Goal: Task Accomplishment & Management: Manage account settings

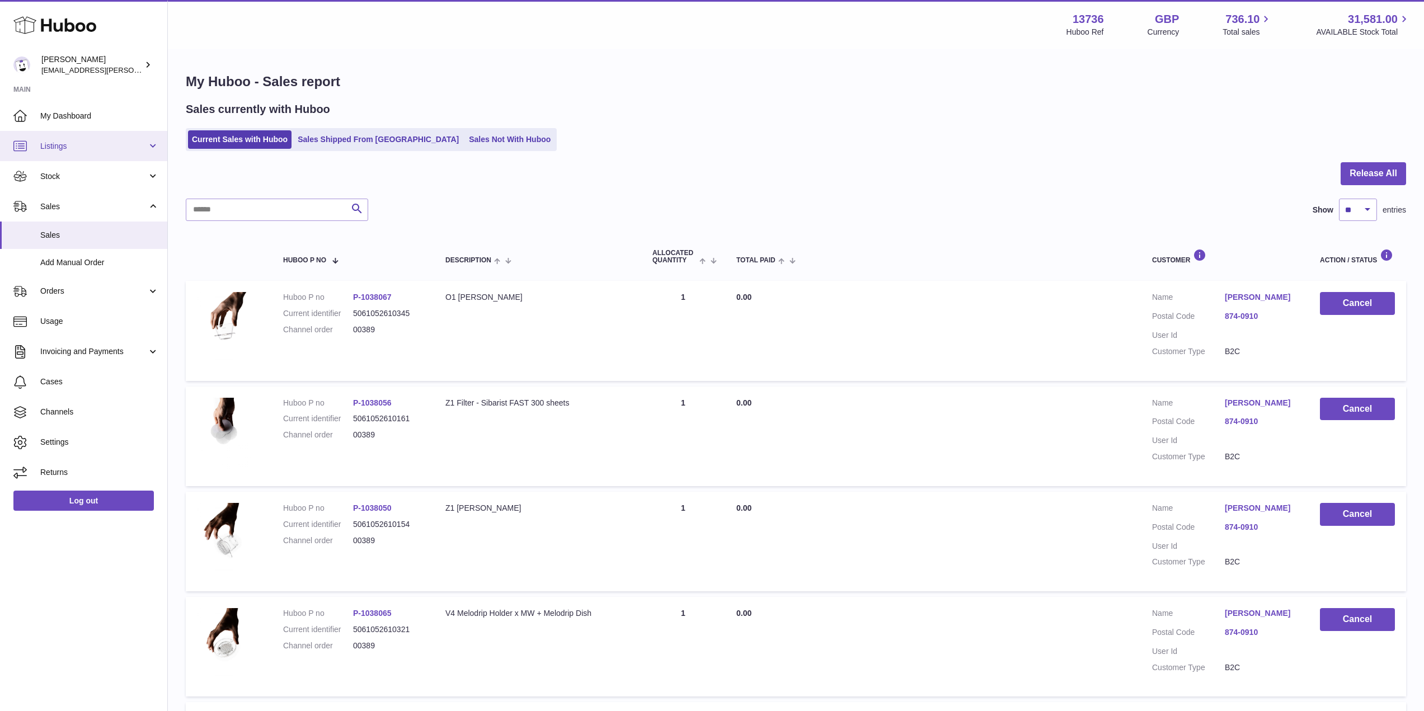
click at [113, 151] on span "Listings" at bounding box center [93, 146] width 107 height 11
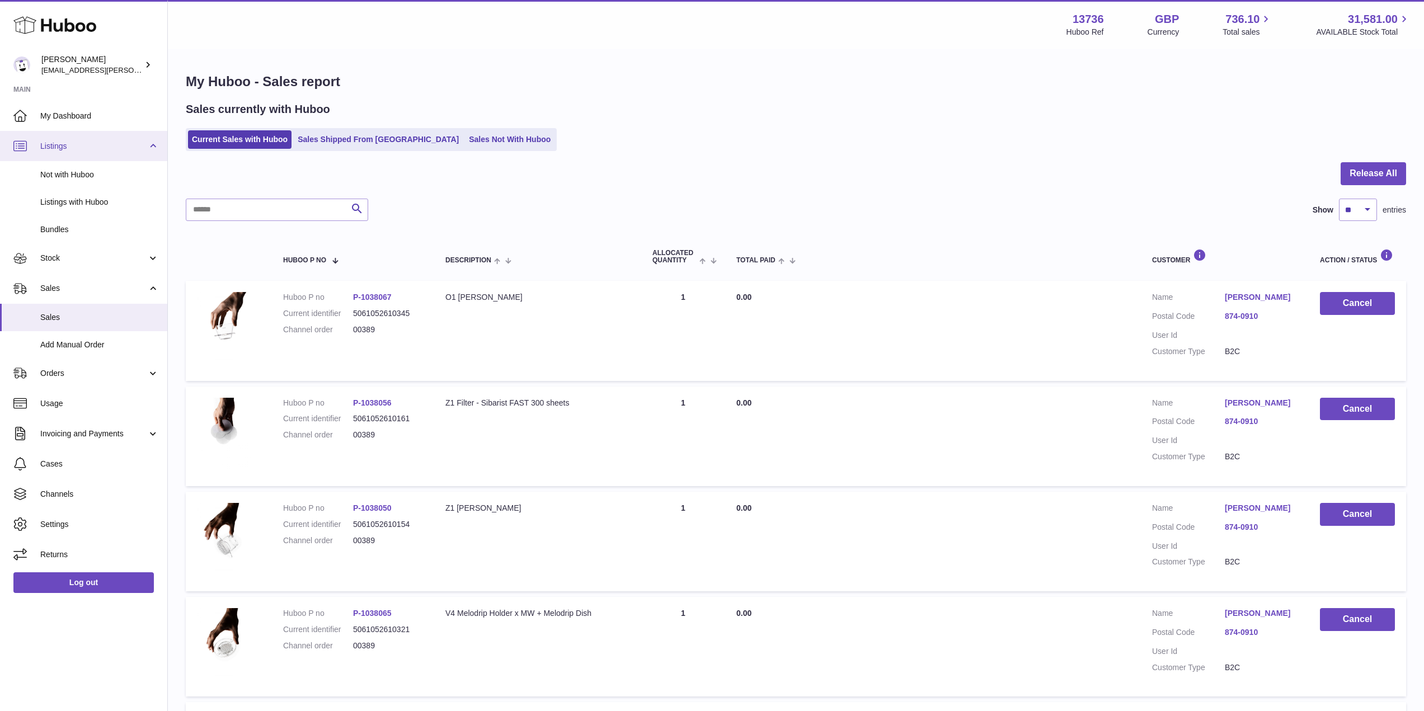
click at [114, 143] on span "Listings" at bounding box center [93, 146] width 107 height 11
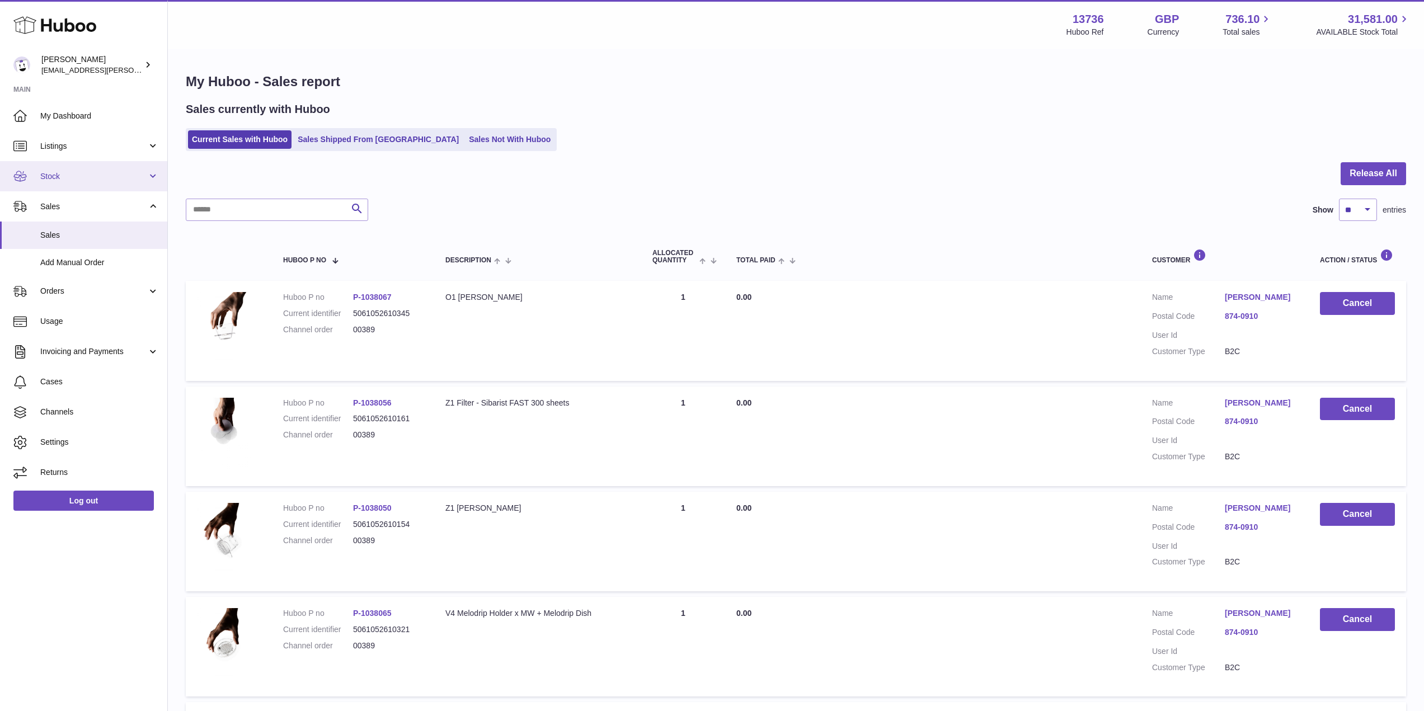
click at [113, 174] on span "Stock" at bounding box center [93, 176] width 107 height 11
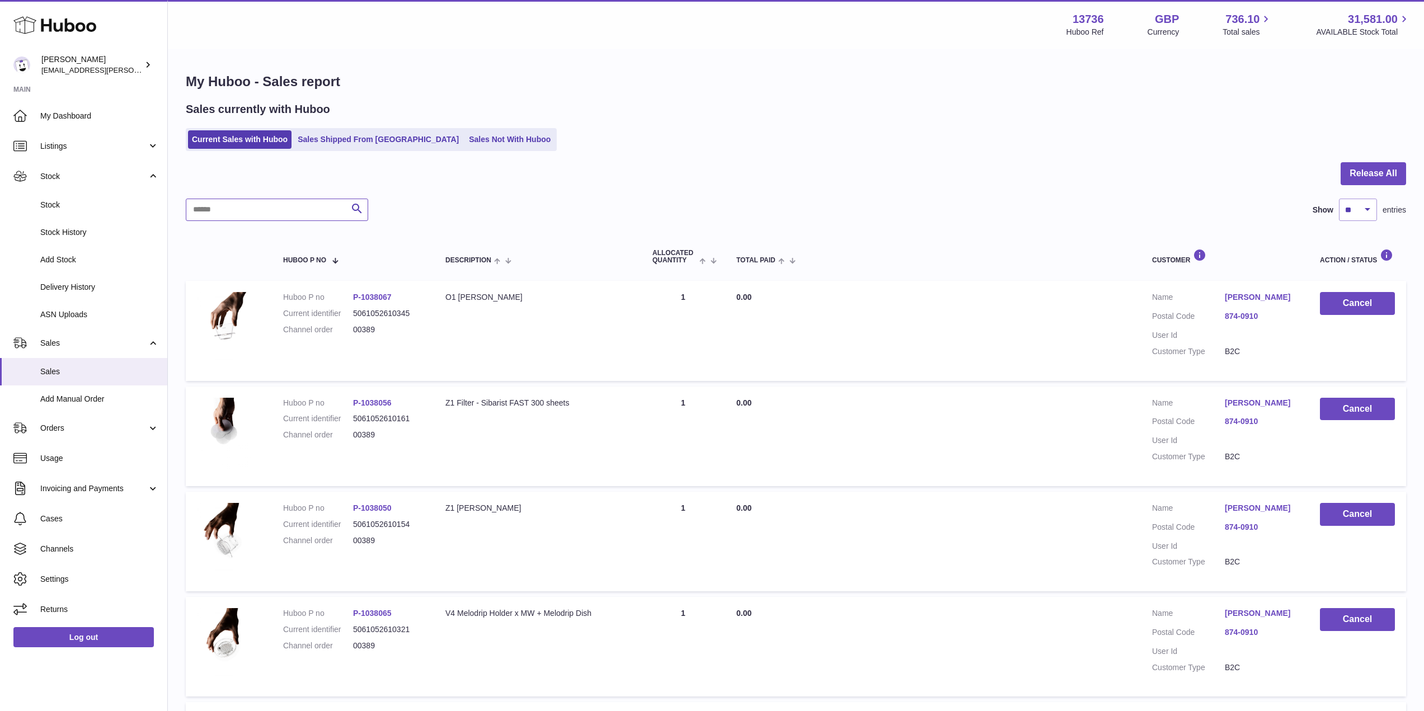
click at [261, 206] on input "text" at bounding box center [277, 210] width 182 height 22
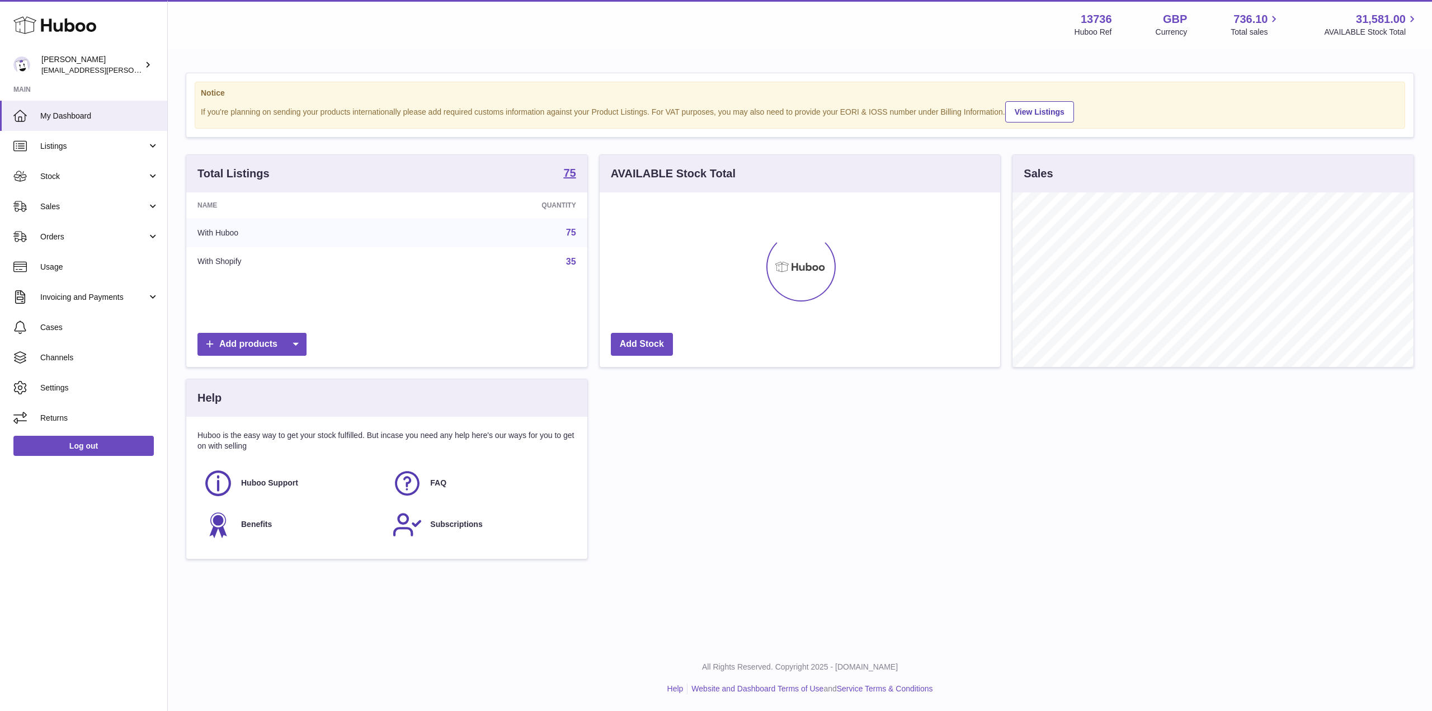
scroll to position [559344, 559118]
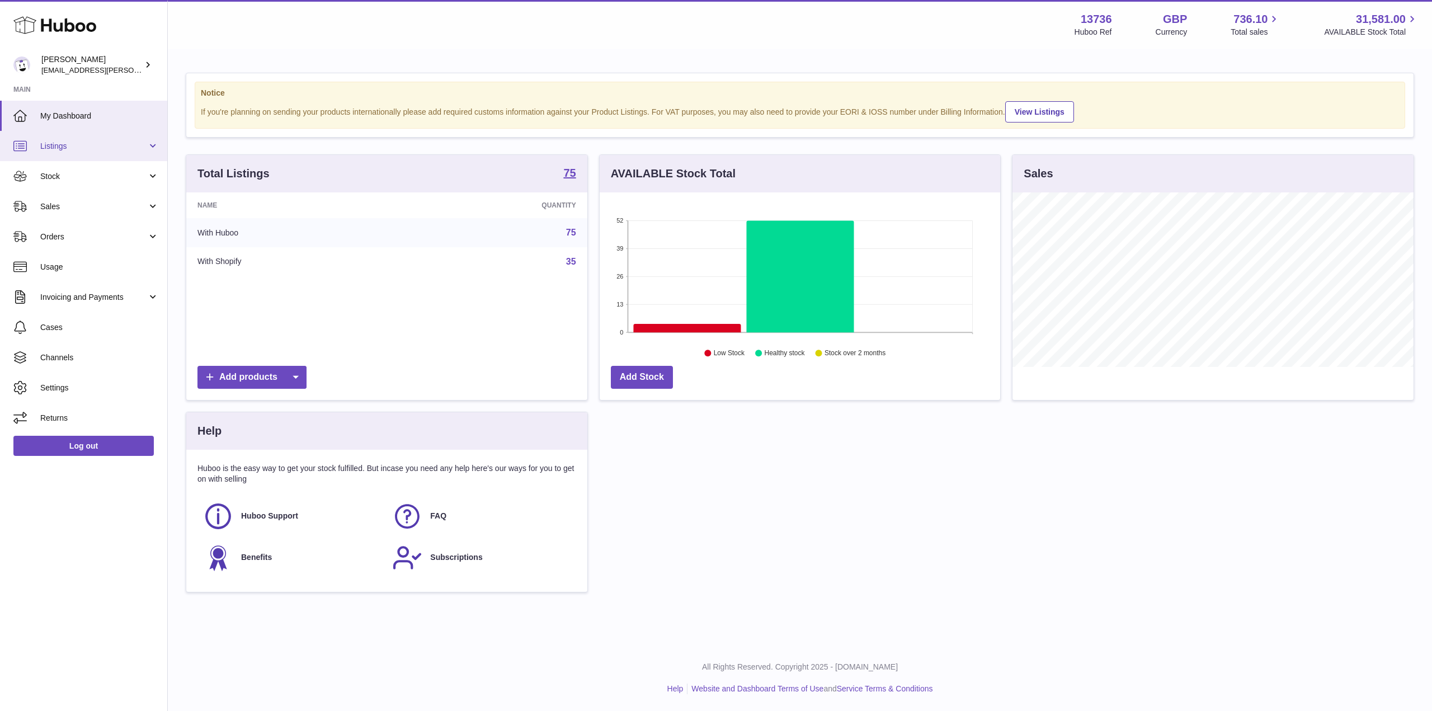
click at [105, 139] on link "Listings" at bounding box center [83, 146] width 167 height 30
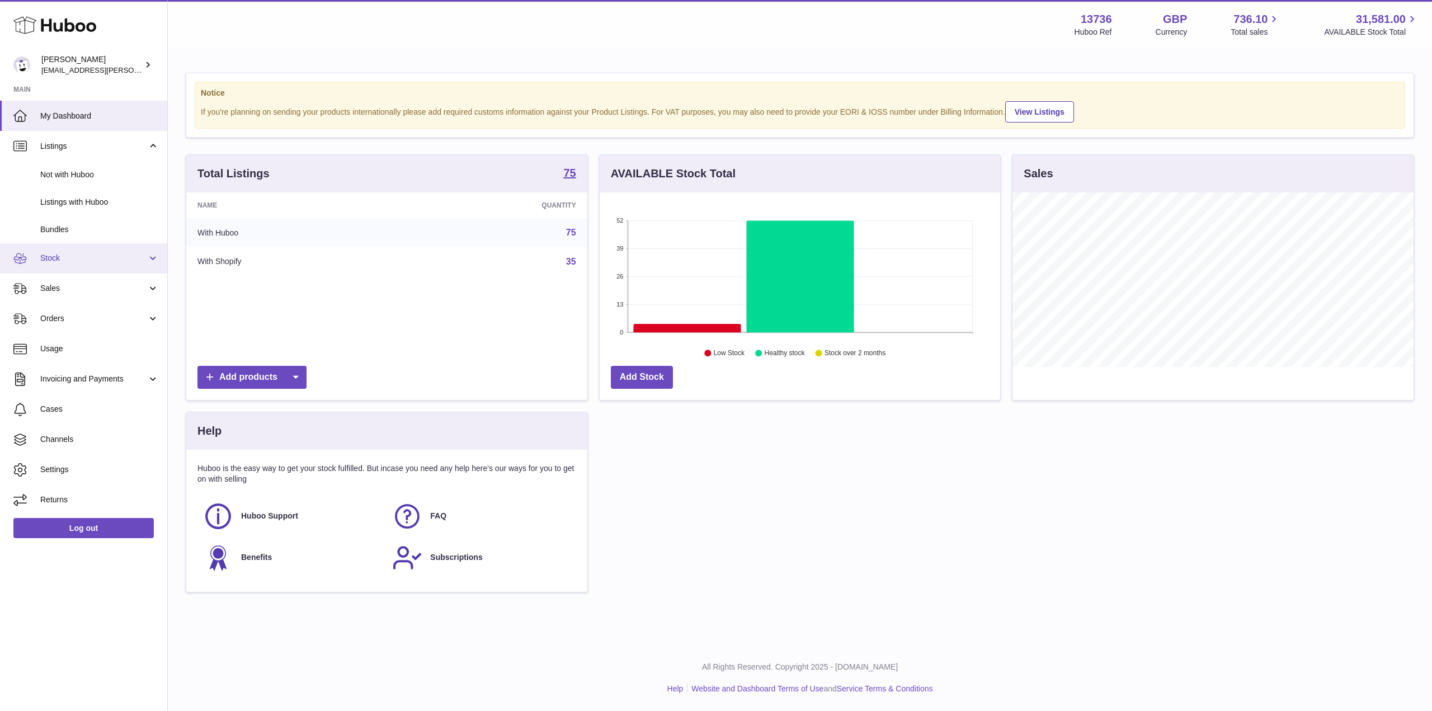
click at [82, 257] on span "Stock" at bounding box center [93, 258] width 107 height 11
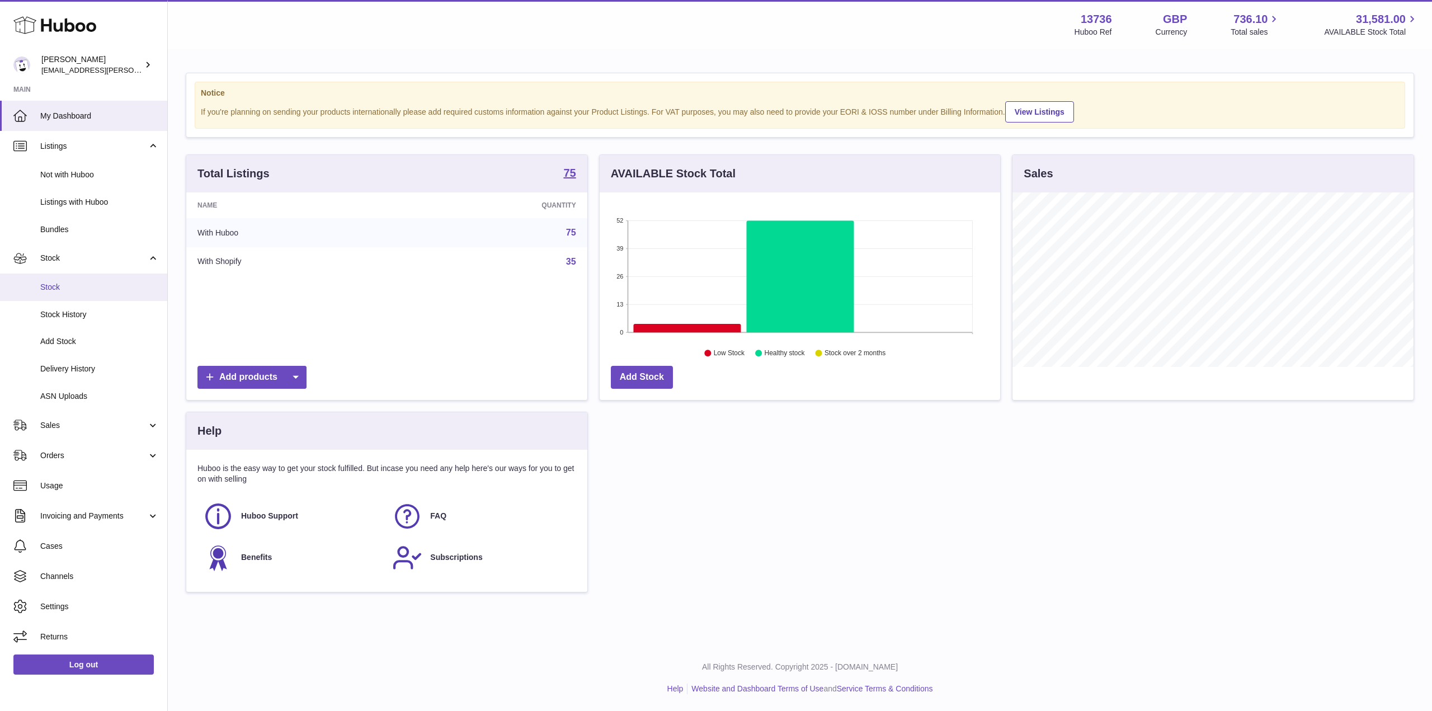
click at [73, 284] on span "Stock" at bounding box center [99, 287] width 119 height 11
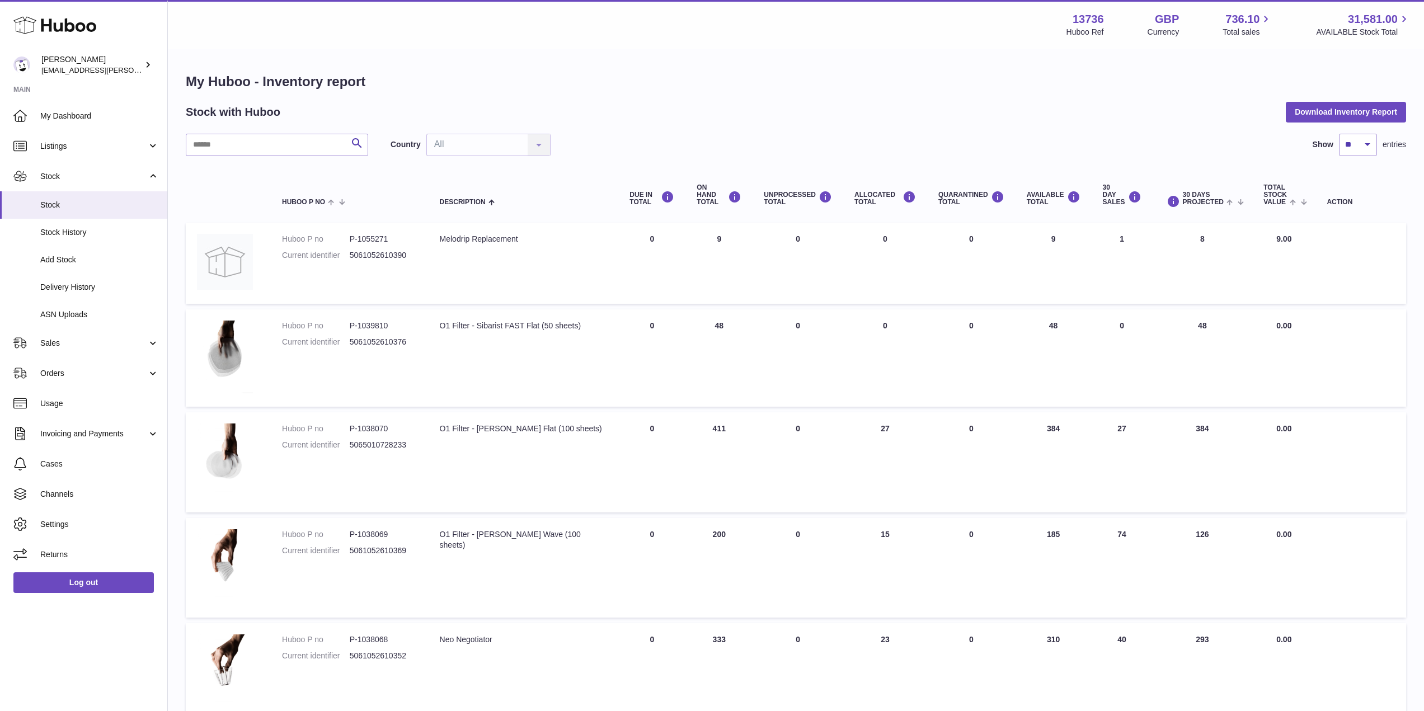
click at [266, 124] on div "My Huboo - Inventory report Stock with Huboo Download Inventory Report Search C…" at bounding box center [796, 674] width 1220 height 1202
click at [266, 136] on input "text" at bounding box center [277, 145] width 182 height 22
type input "*"
type input "*****"
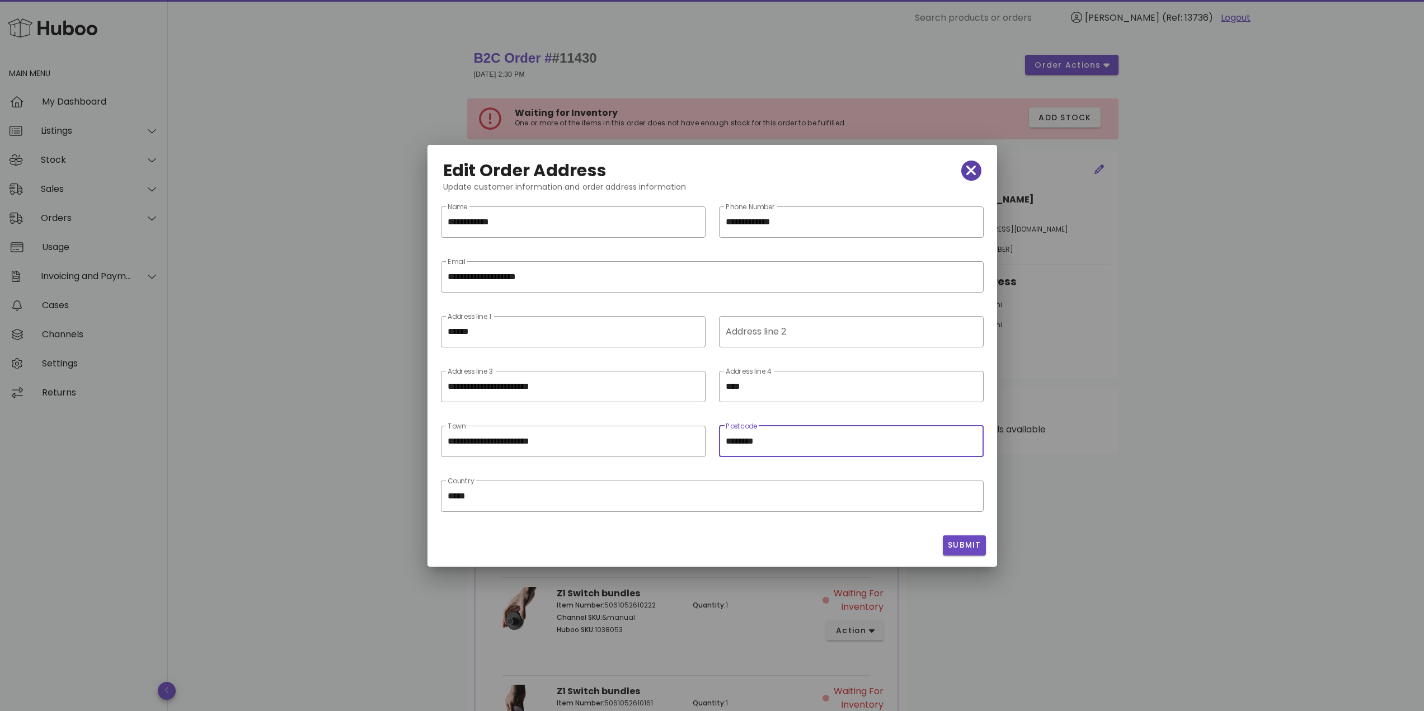
click at [970, 176] on icon "button" at bounding box center [971, 171] width 10 height 16
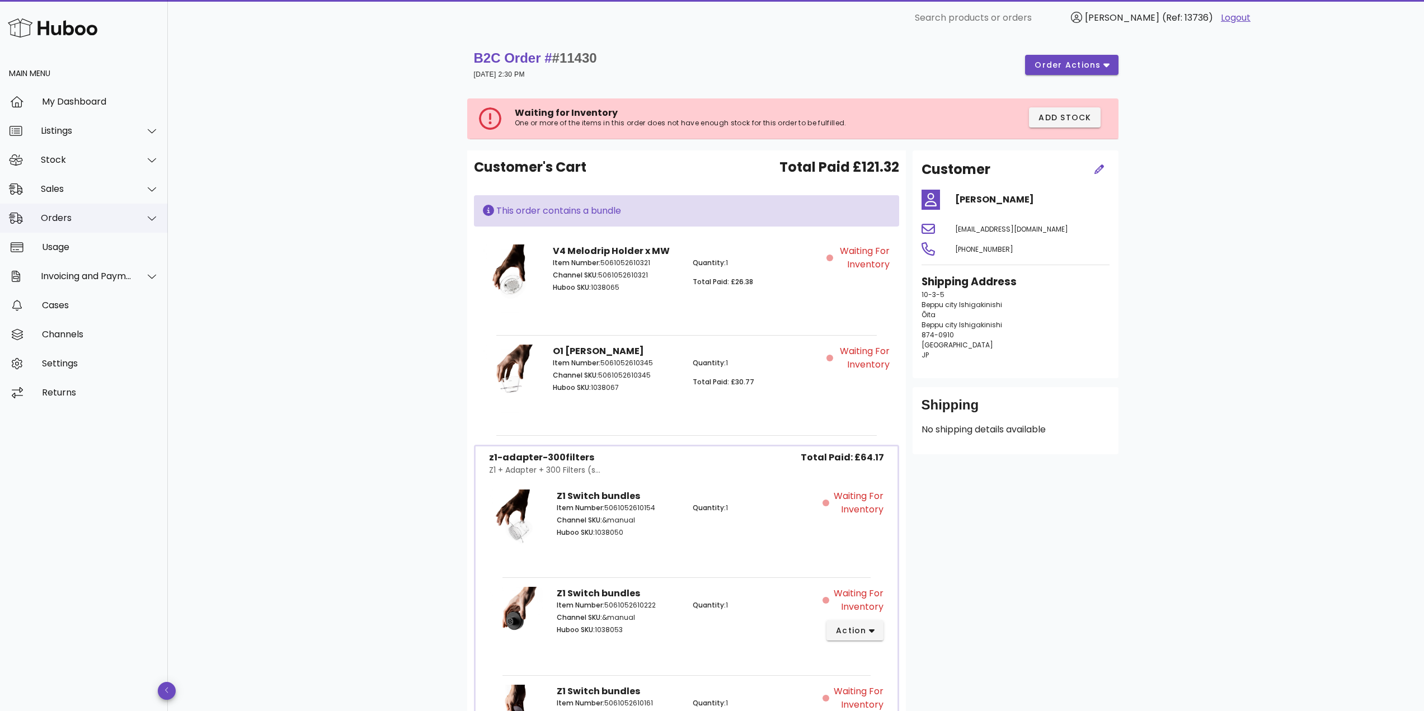
click at [76, 222] on div "Orders" at bounding box center [86, 218] width 91 height 11
click at [76, 248] on div "Orders" at bounding box center [99, 246] width 119 height 11
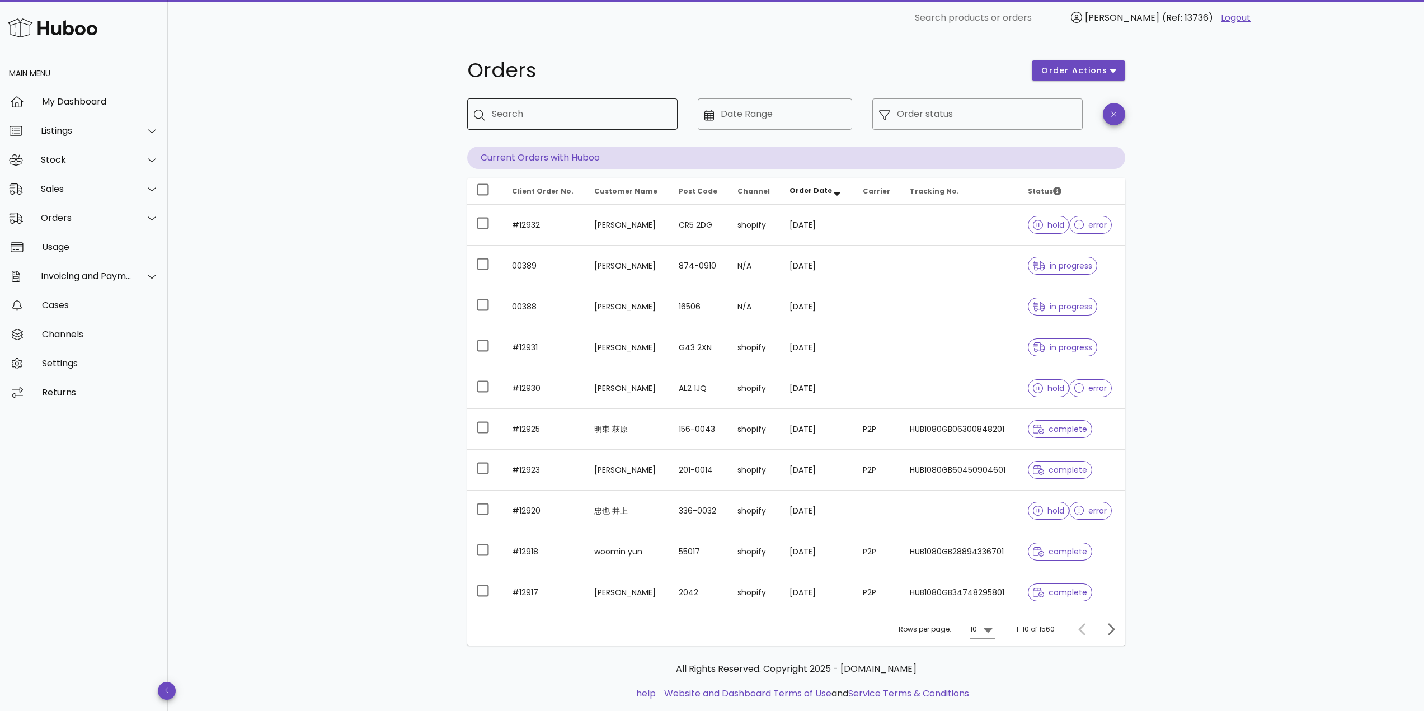
click at [564, 110] on input "Search" at bounding box center [580, 114] width 177 height 18
paste input "*****"
type input "*****"
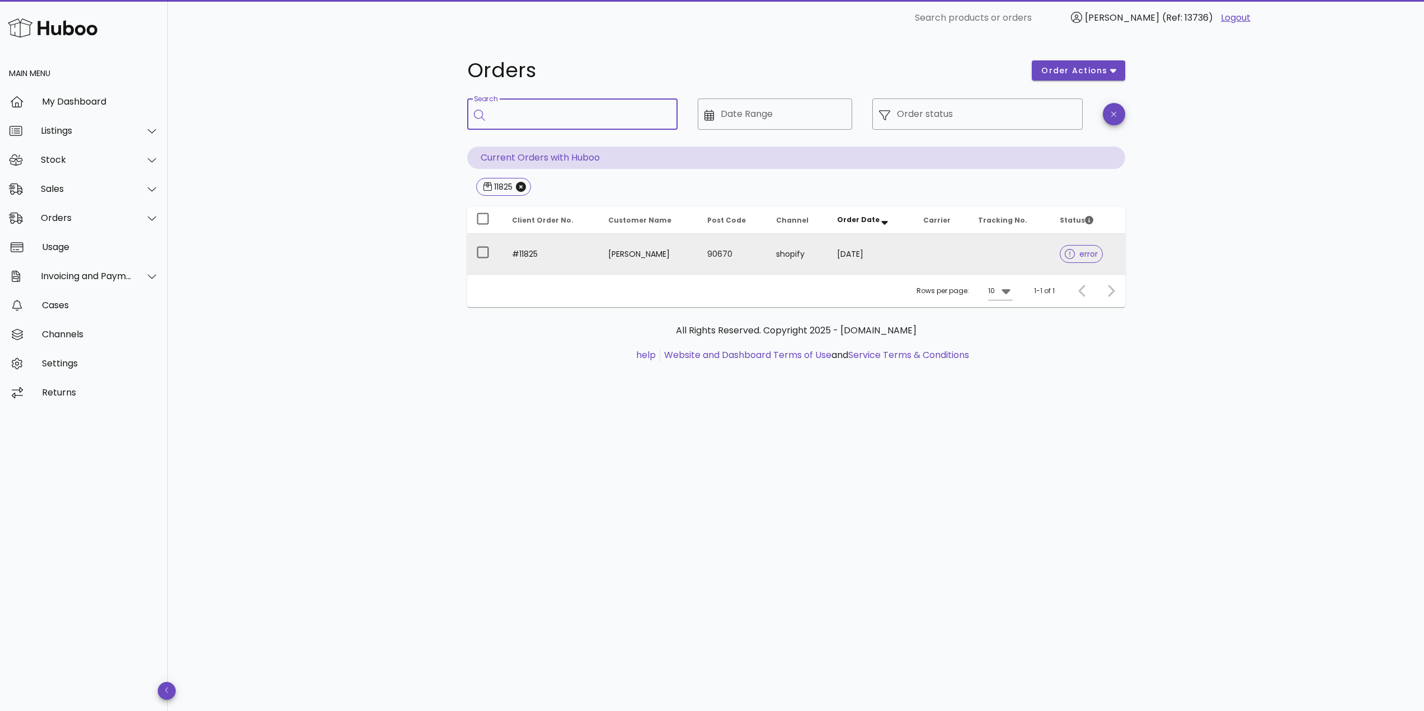
click at [557, 247] on td "#11825" at bounding box center [551, 254] width 97 height 40
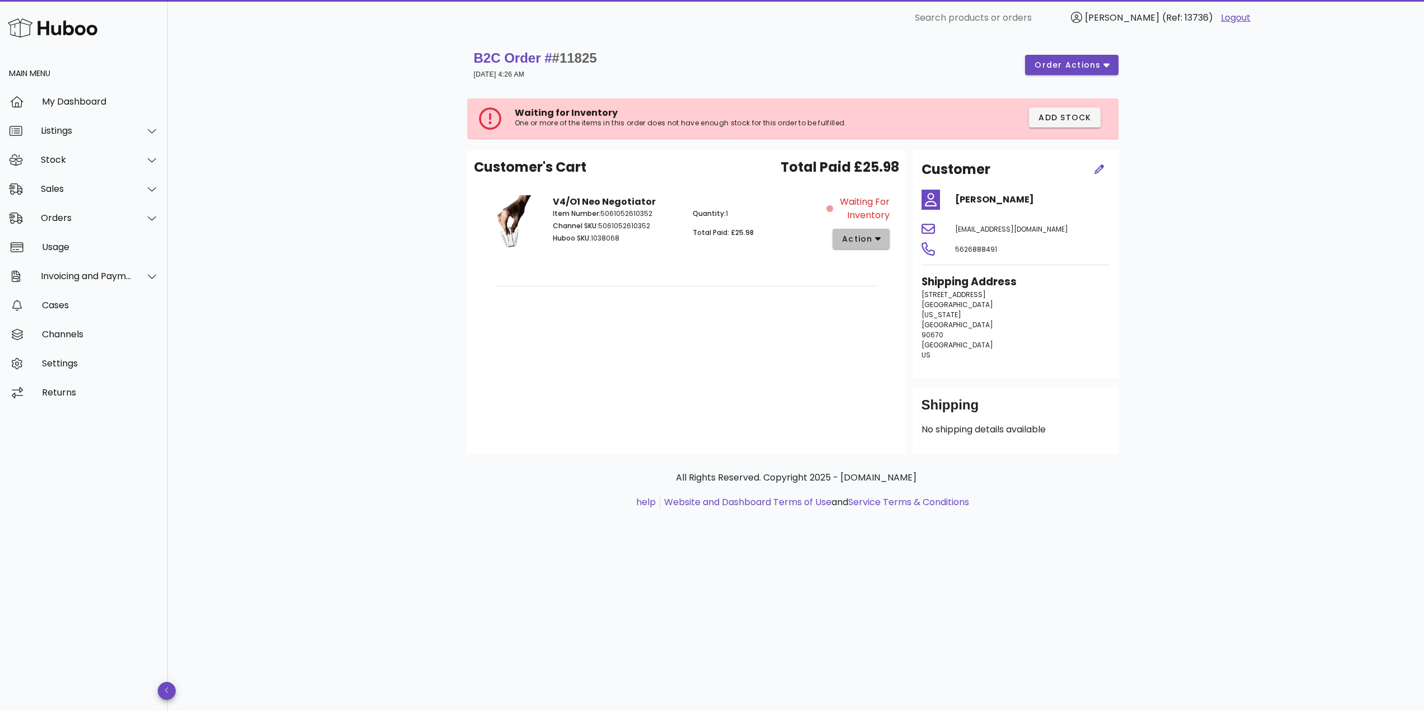
click at [856, 234] on span "action" at bounding box center [857, 239] width 31 height 12
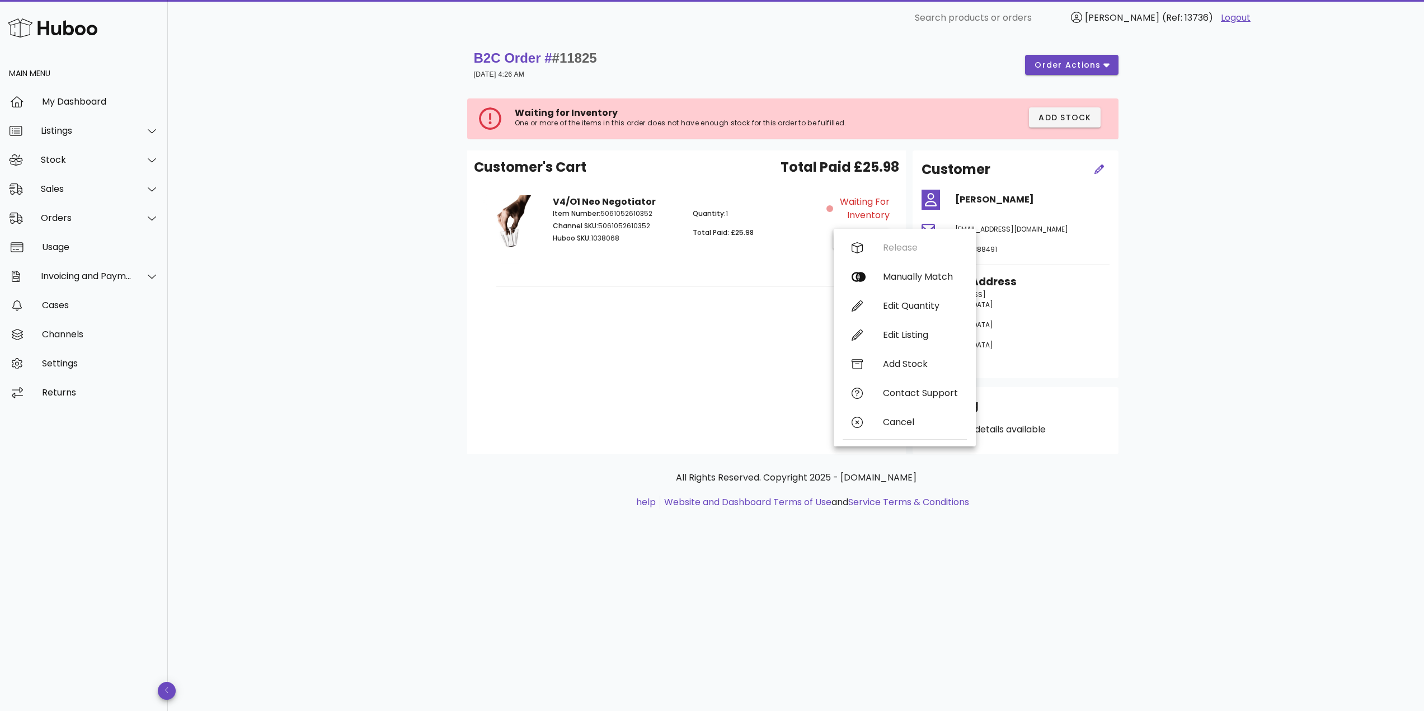
click at [701, 273] on div "V4/O1 Neo Negotiator Item Number: 5061052610352 Channel SKU: 5061052610352 Hubo…" at bounding box center [686, 235] width 280 height 93
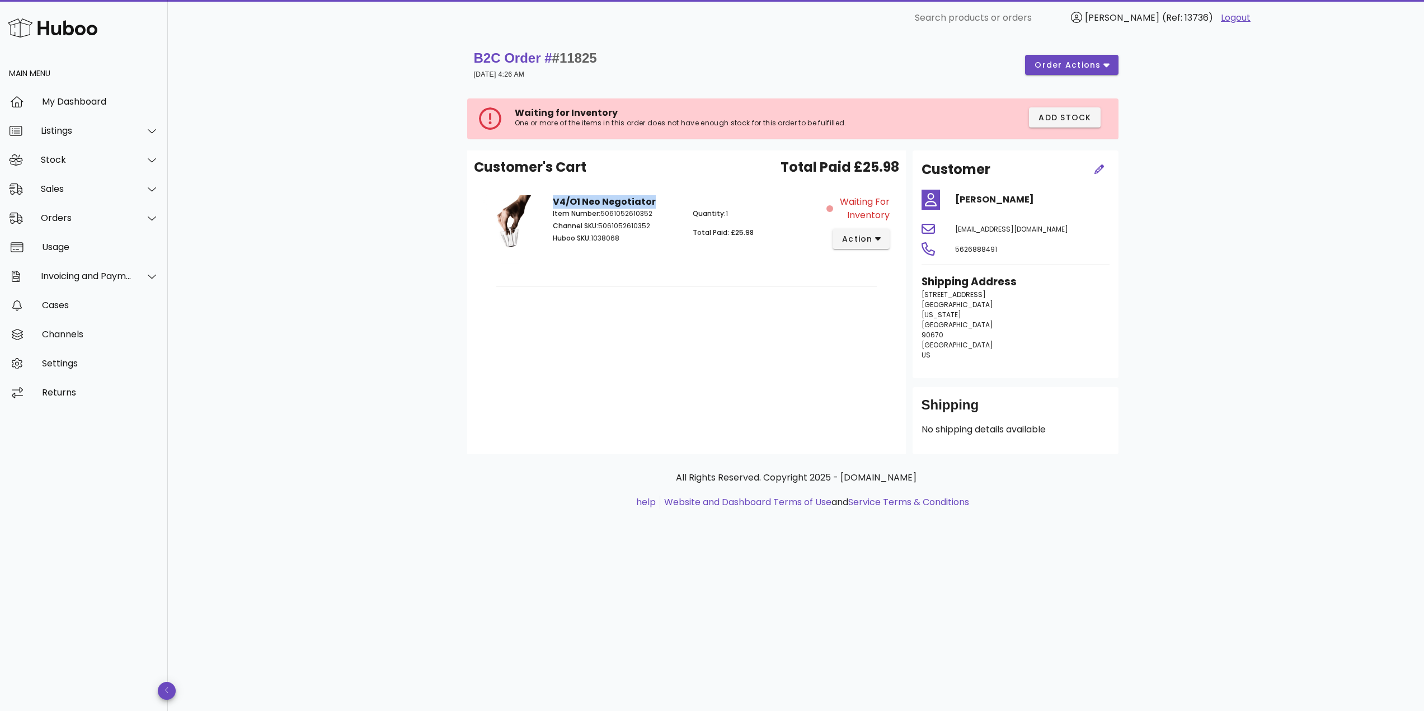
drag, startPoint x: 554, startPoint y: 199, endPoint x: 666, endPoint y: 200, distance: 111.4
click at [666, 200] on div "V4/O1 Neo Negotiator Item Number: 5061052610352 Channel SKU: 5061052610352 Hubo…" at bounding box center [686, 235] width 280 height 93
click at [853, 235] on span "action" at bounding box center [857, 239] width 31 height 12
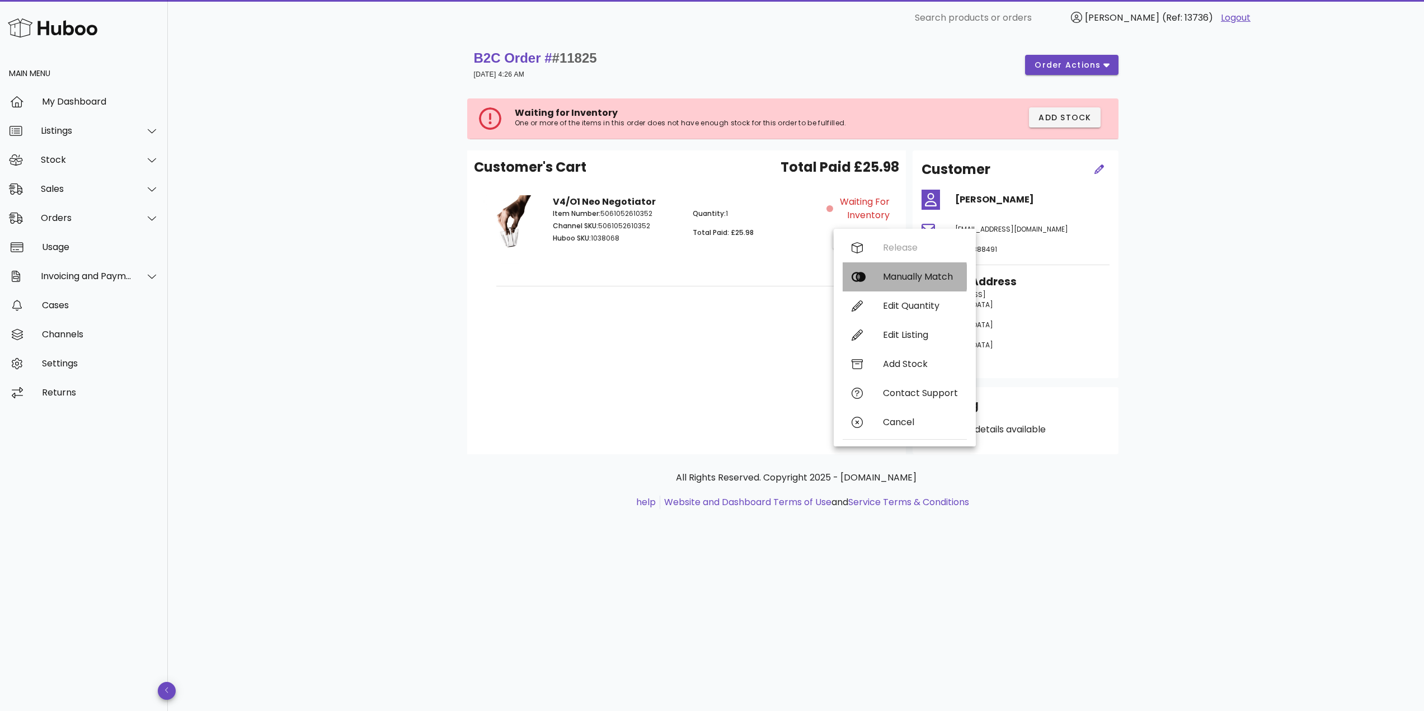
click at [885, 278] on div "Manually Match" at bounding box center [920, 276] width 75 height 11
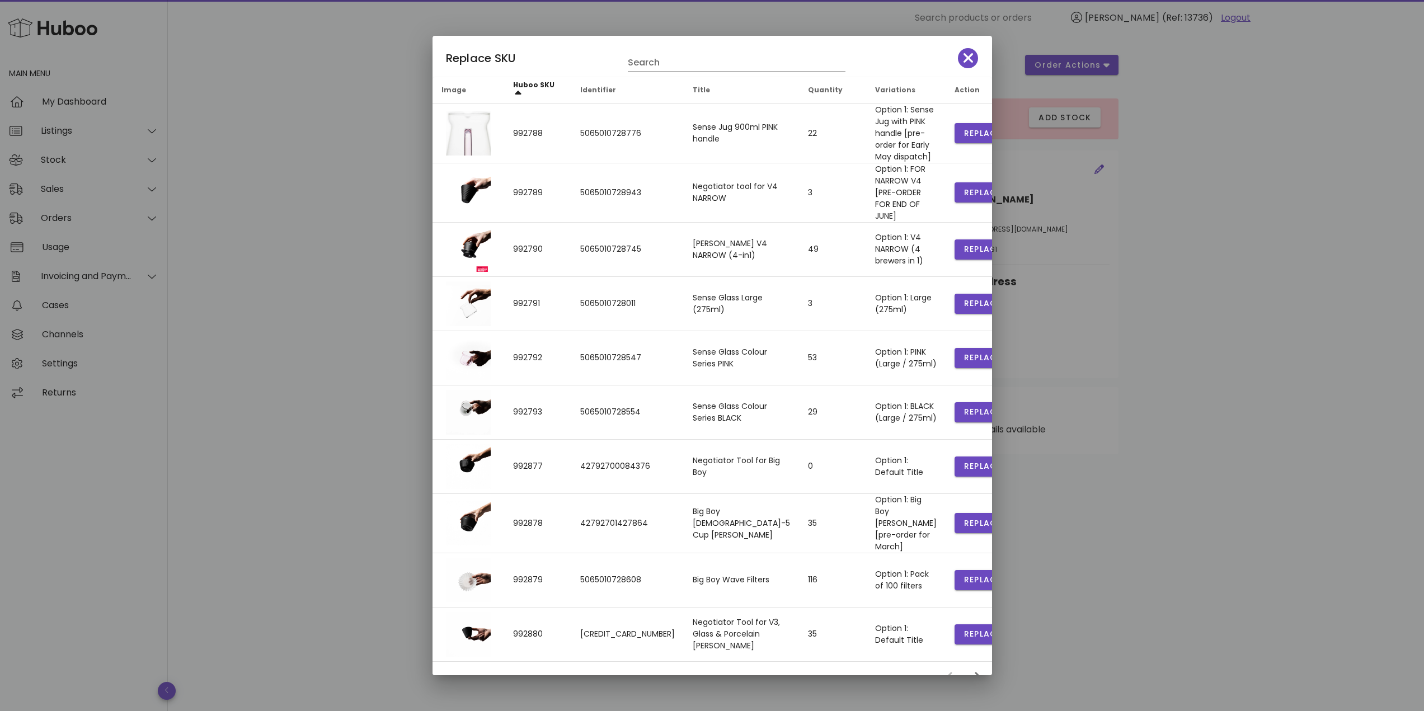
click at [688, 70] on input "Search" at bounding box center [729, 63] width 202 height 18
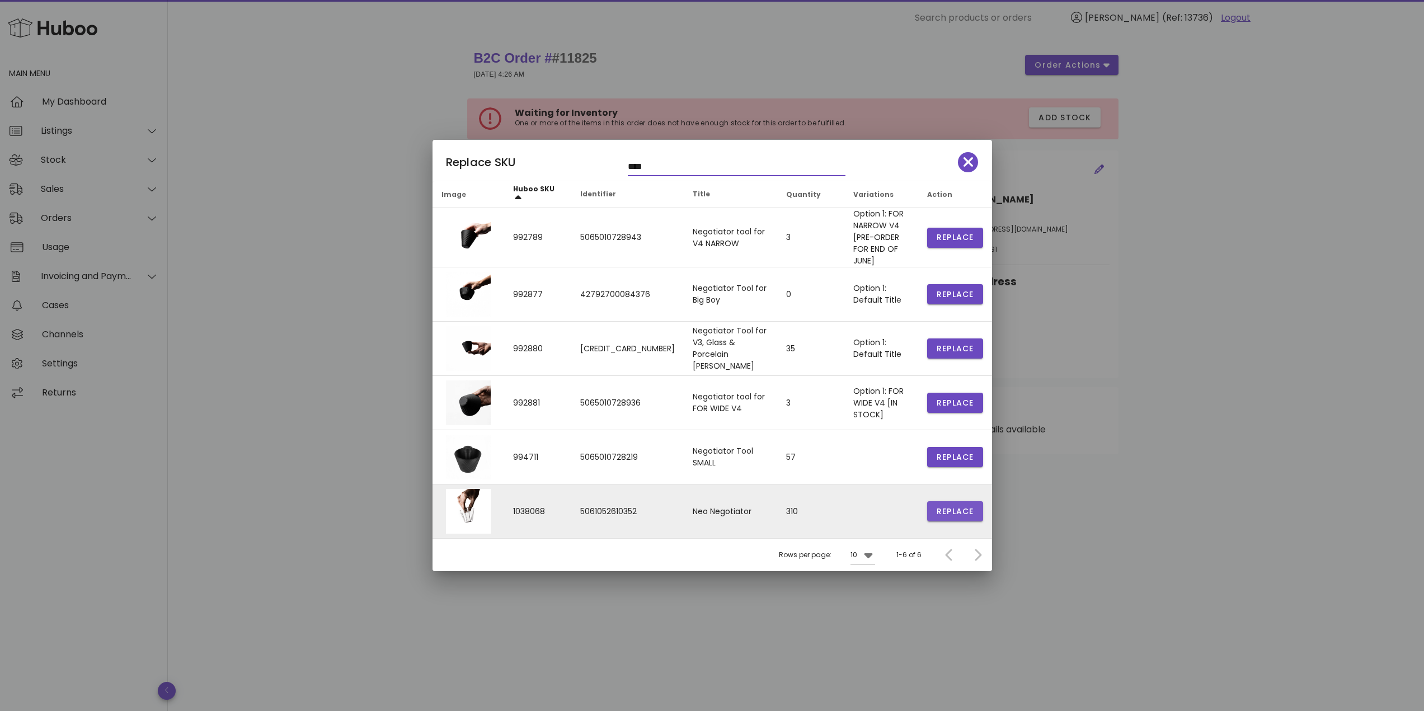
type input "****"
click at [948, 511] on span "Replace" at bounding box center [955, 512] width 38 height 12
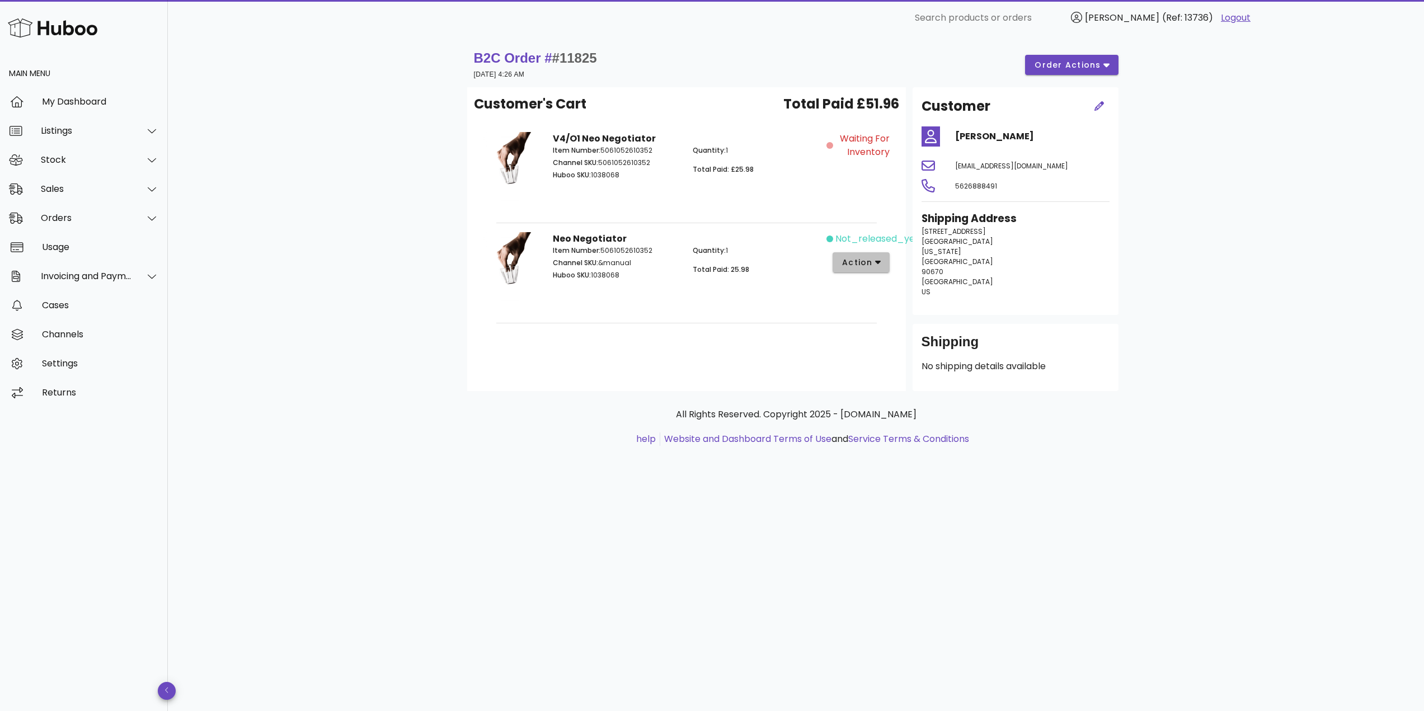
click at [869, 257] on span "action" at bounding box center [857, 263] width 31 height 12
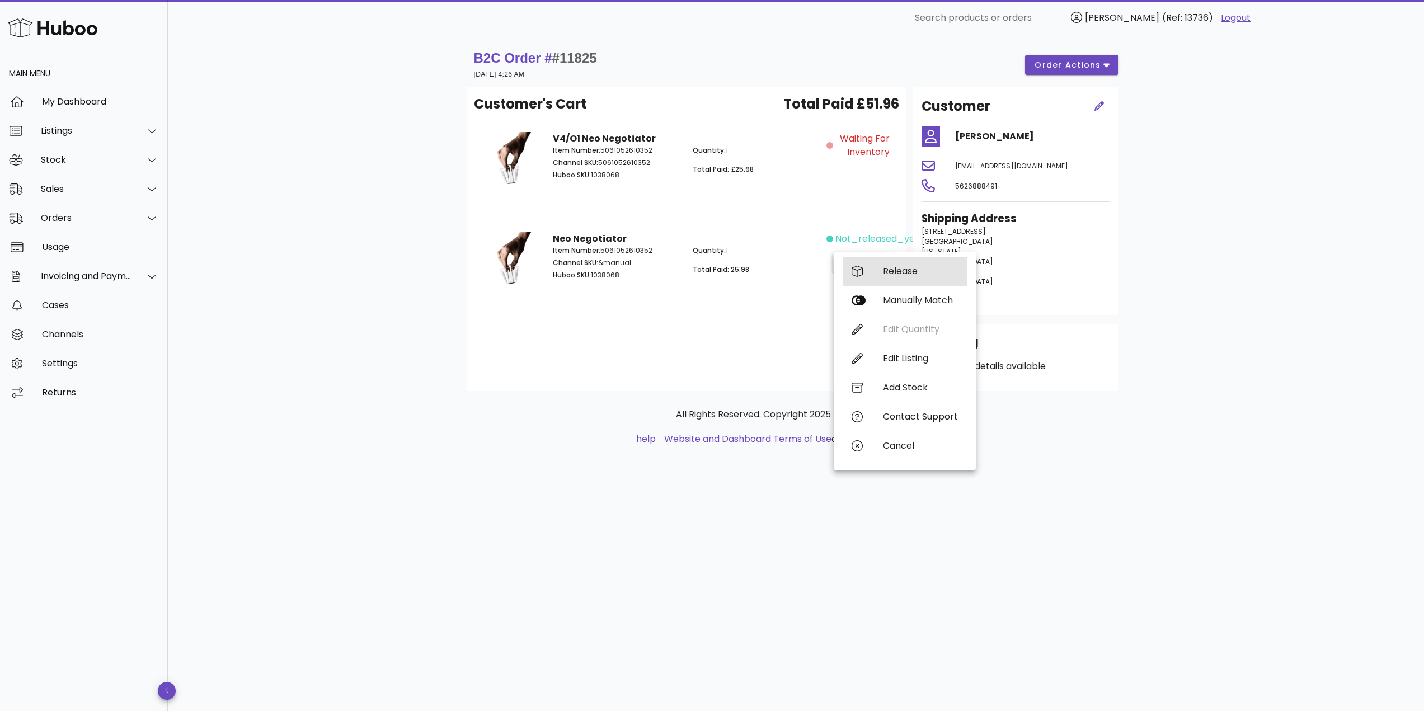
click at [900, 268] on div "Release" at bounding box center [920, 271] width 75 height 11
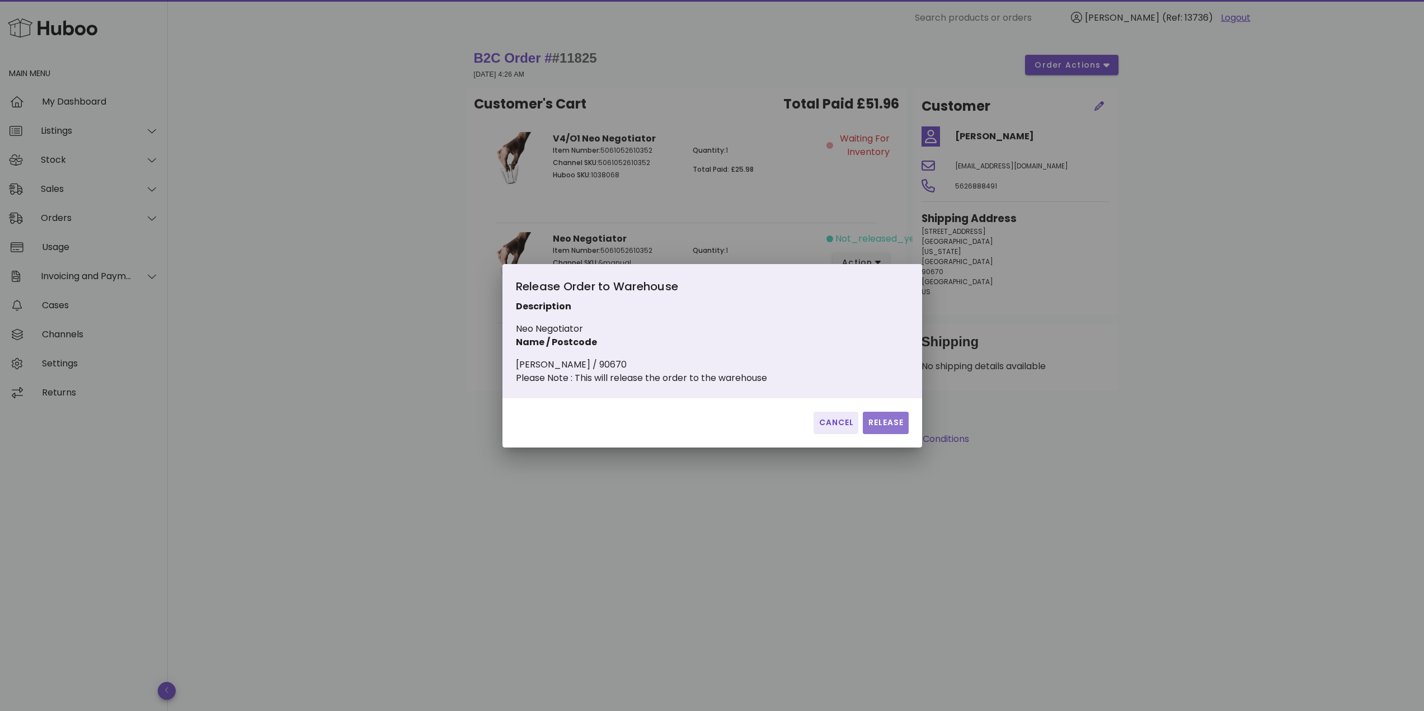
click at [873, 429] on span "Release" at bounding box center [885, 423] width 36 height 12
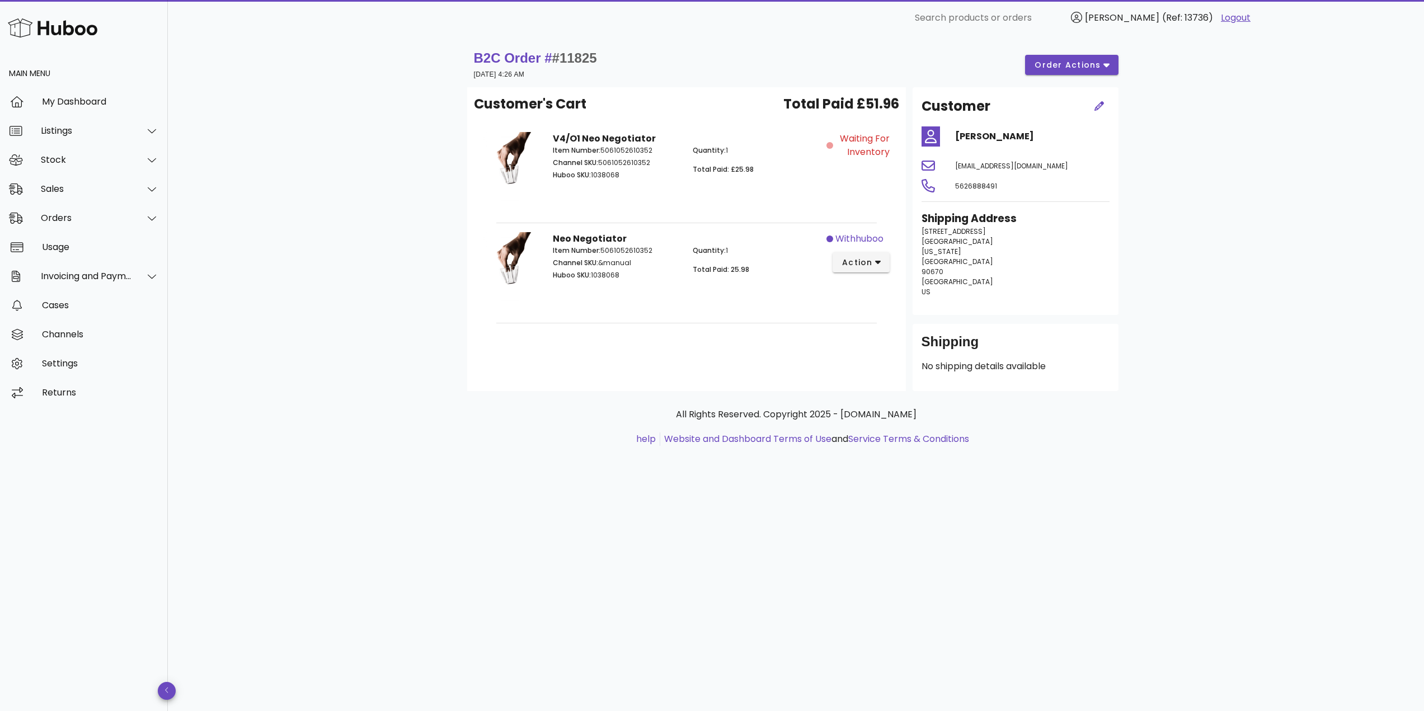
click at [590, 58] on span "#11825" at bounding box center [574, 57] width 45 height 15
copy span "11825"
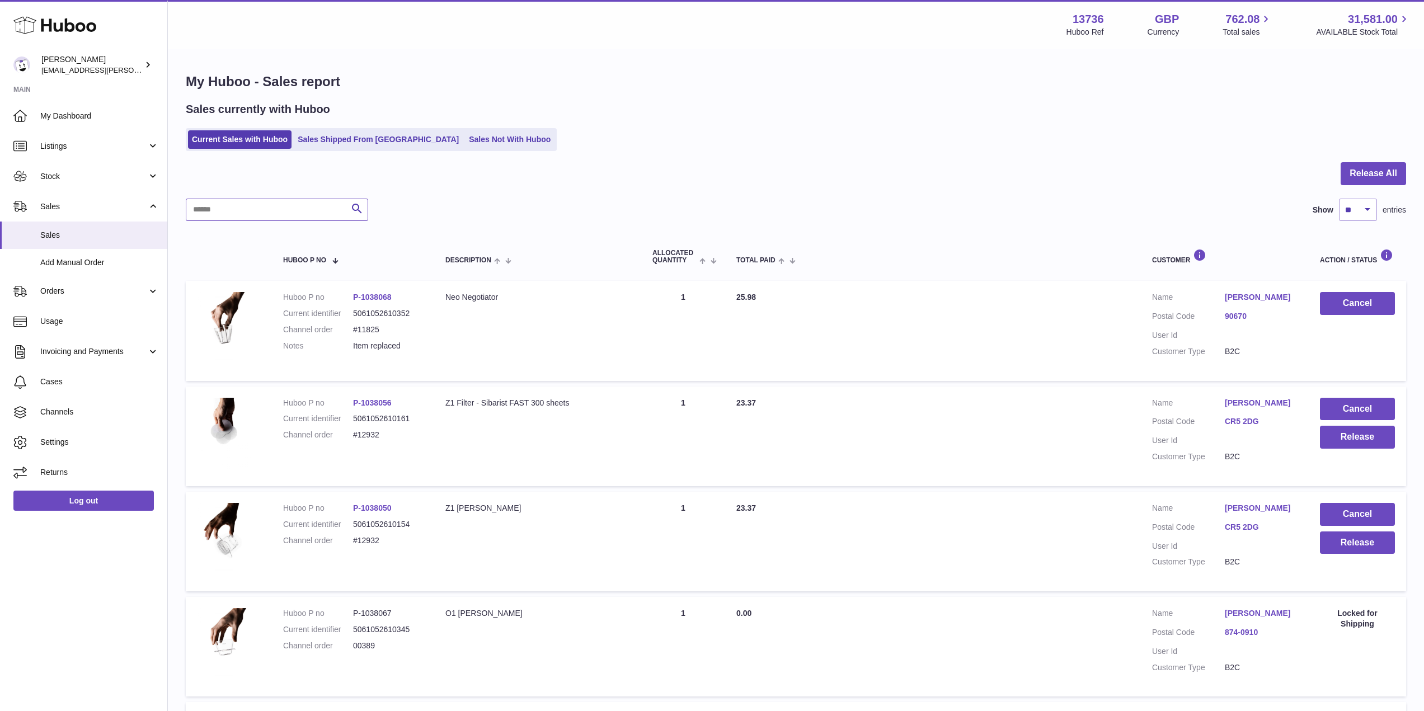
click at [298, 204] on input "text" at bounding box center [277, 210] width 182 height 22
paste input "*****"
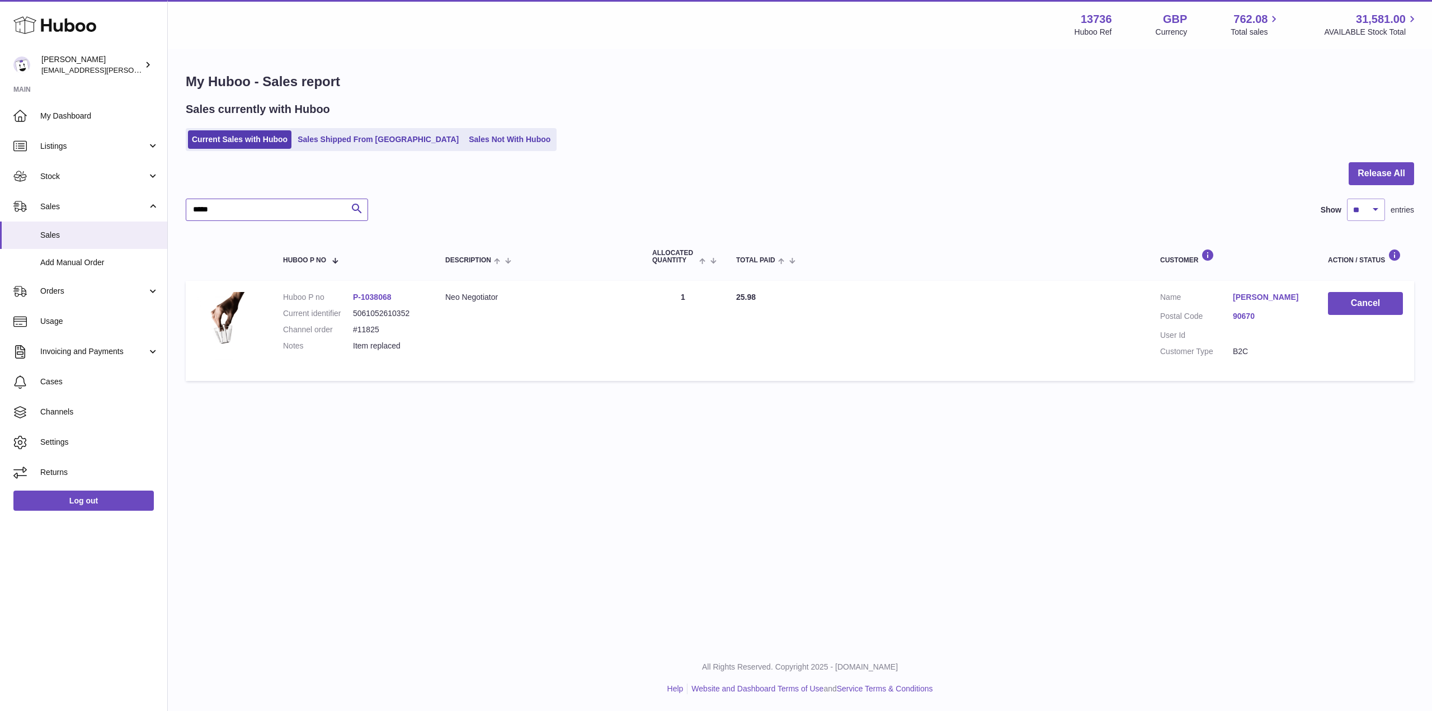
type input "*****"
